Goal: Transaction & Acquisition: Purchase product/service

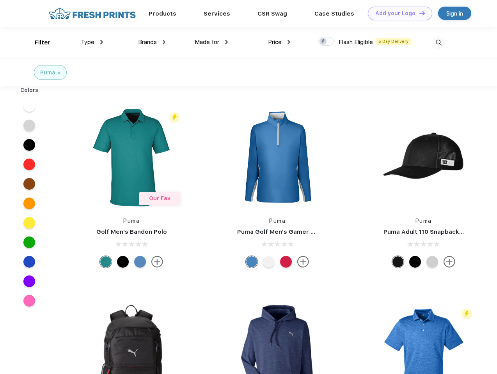
click at [397, 13] on link "Add your Logo Design Tool" at bounding box center [400, 14] width 64 height 14
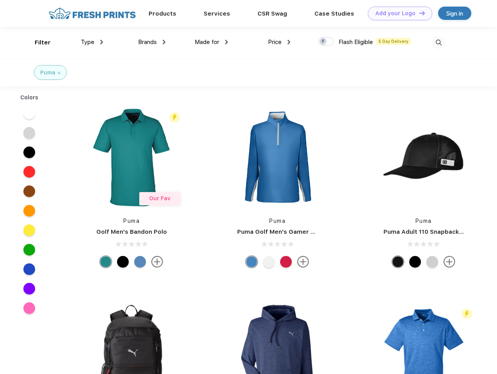
click at [0, 0] on div "Design Tool" at bounding box center [0, 0] width 0 height 0
click at [419, 13] on link "Add your Logo Design Tool" at bounding box center [400, 14] width 64 height 14
click at [37, 43] on div "Filter" at bounding box center [43, 42] width 16 height 9
click at [92, 42] on span "Type" at bounding box center [88, 42] width 14 height 7
click at [152, 42] on span "Brands" at bounding box center [147, 42] width 19 height 7
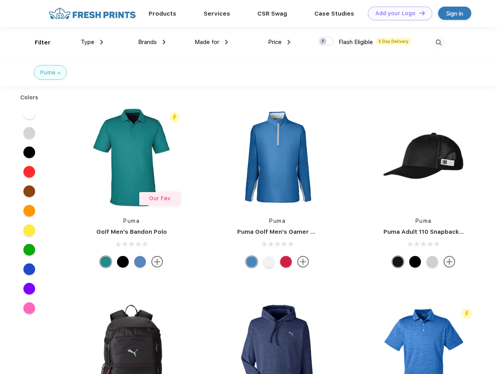
click at [211, 42] on span "Made for" at bounding box center [207, 42] width 25 height 7
click at [279, 42] on span "Price" at bounding box center [275, 42] width 14 height 7
click at [326, 42] on div at bounding box center [325, 41] width 15 height 9
click at [323, 42] on input "checkbox" at bounding box center [320, 39] width 5 height 5
click at [438, 43] on img at bounding box center [438, 42] width 13 height 13
